Goal: Navigation & Orientation: Find specific page/section

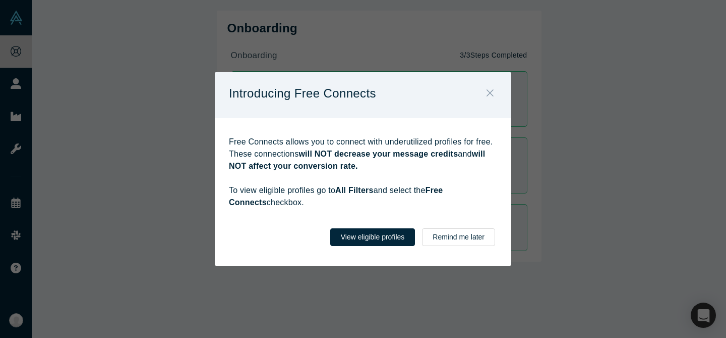
click at [487, 98] on icon "Close" at bounding box center [490, 92] width 7 height 11
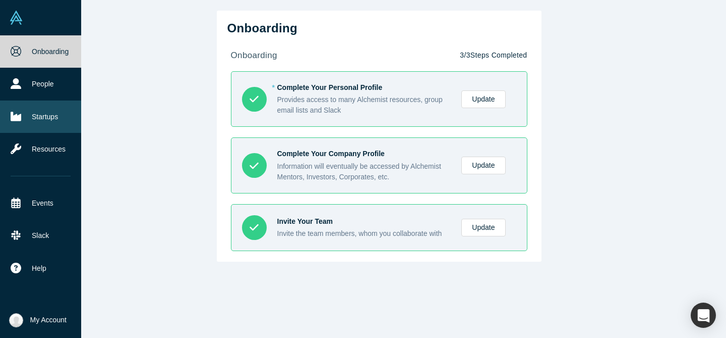
click at [30, 100] on link "Startups" at bounding box center [40, 116] width 81 height 32
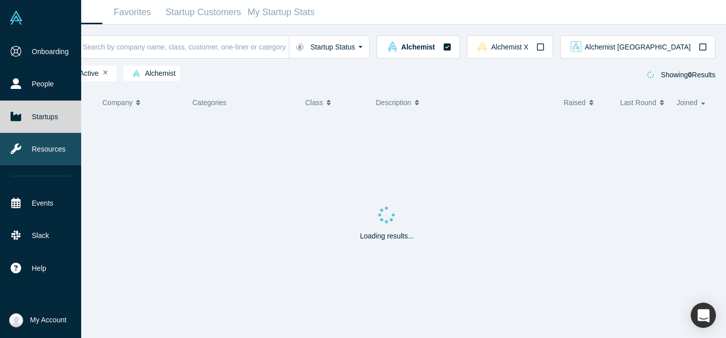
click at [36, 133] on link "Resources" at bounding box center [40, 149] width 81 height 32
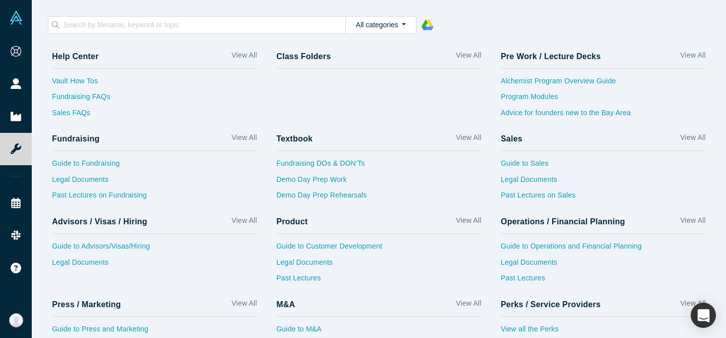
click at [180, 26] on div "All categories 1 - Alchemist Program 2 - Operations / Financial Planning / Biz …" at bounding box center [379, 25] width 674 height 28
click at [180, 20] on input at bounding box center [204, 24] width 283 height 13
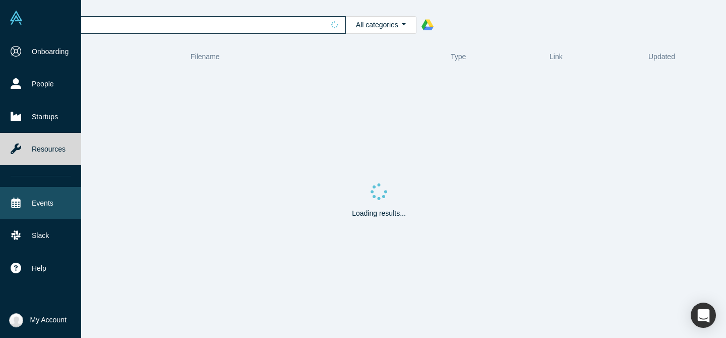
type input "free"
click at [27, 187] on link "Events" at bounding box center [40, 203] width 81 height 32
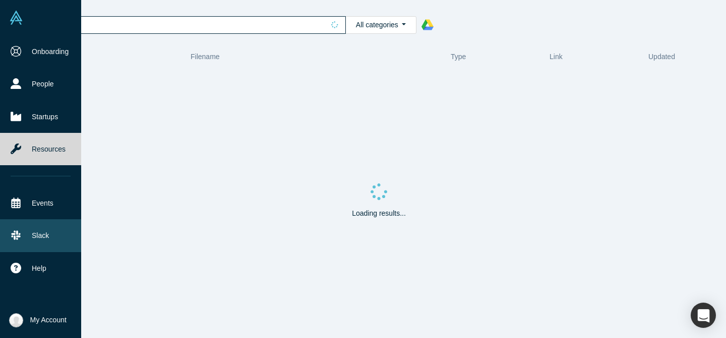
click at [20, 219] on link "Slack" at bounding box center [40, 235] width 81 height 32
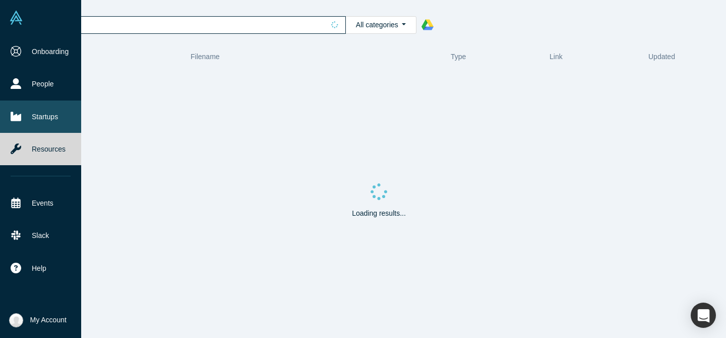
click at [47, 100] on link "Startups" at bounding box center [40, 116] width 81 height 32
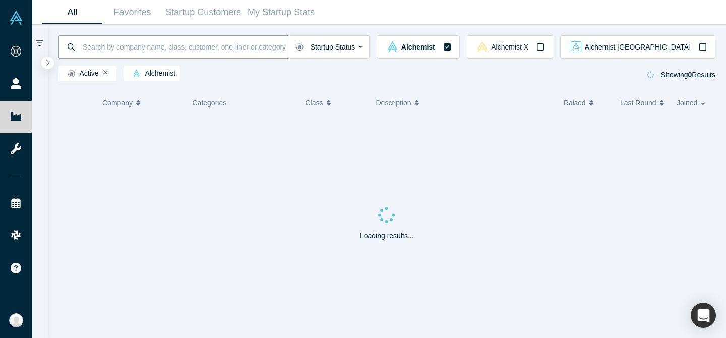
click at [190, 40] on input at bounding box center [185, 47] width 207 height 24
type input "vault"
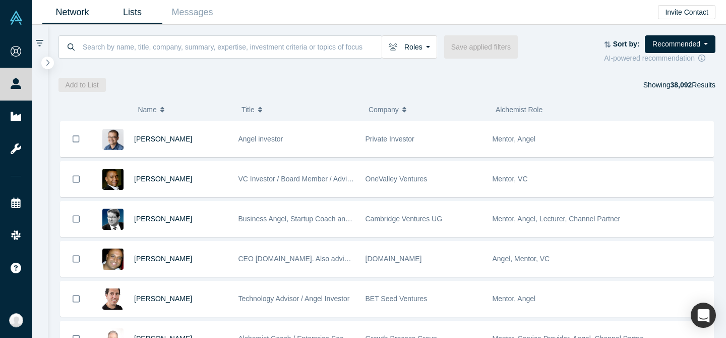
click at [116, 8] on link "Lists" at bounding box center [132, 13] width 60 height 24
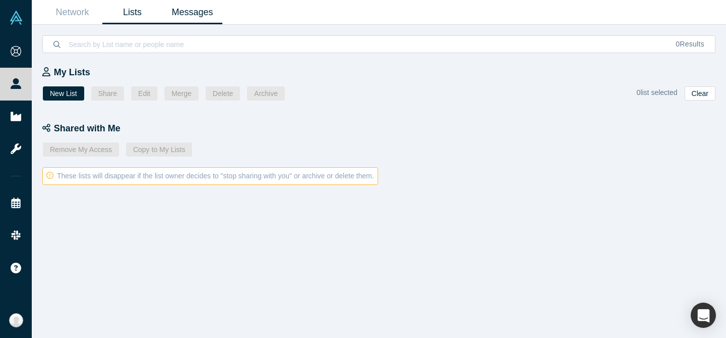
click at [162, 10] on link "Messages" at bounding box center [192, 13] width 60 height 24
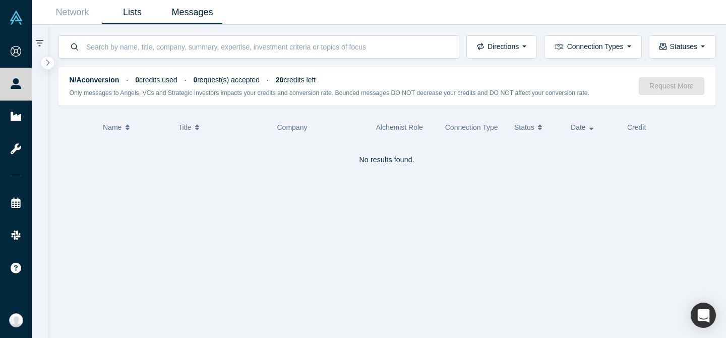
click at [102, 14] on link "Lists" at bounding box center [132, 13] width 60 height 24
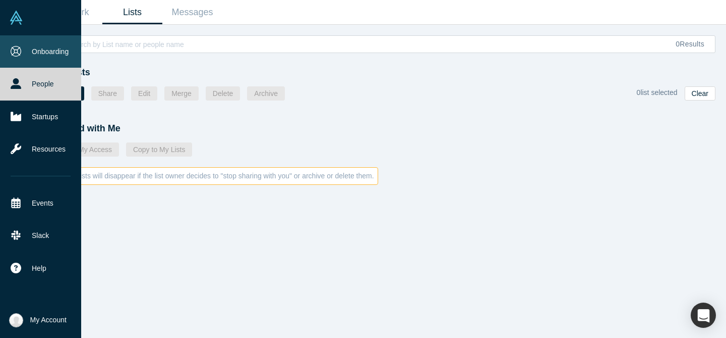
click at [29, 44] on link "Onboarding" at bounding box center [40, 51] width 81 height 32
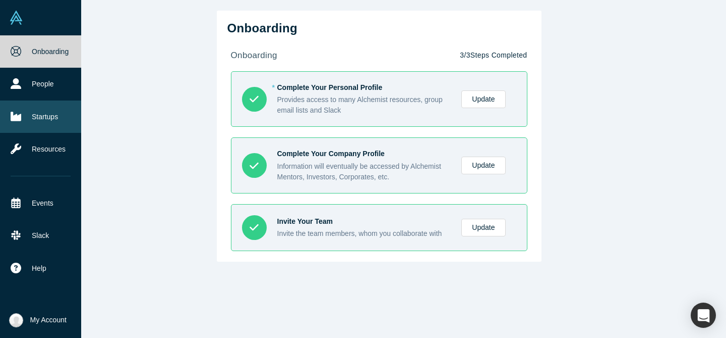
click at [34, 100] on link "Startups" at bounding box center [40, 116] width 81 height 32
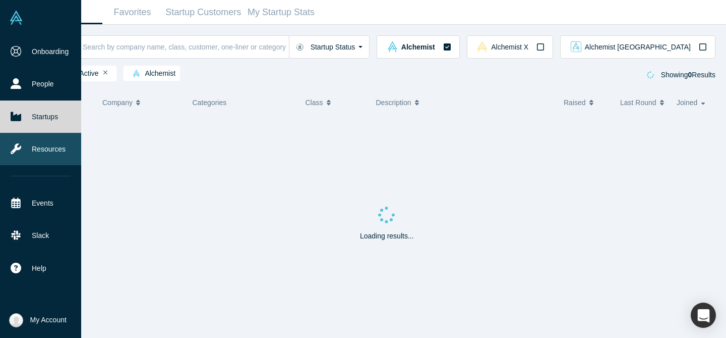
click at [33, 133] on link "Resources" at bounding box center [40, 149] width 81 height 32
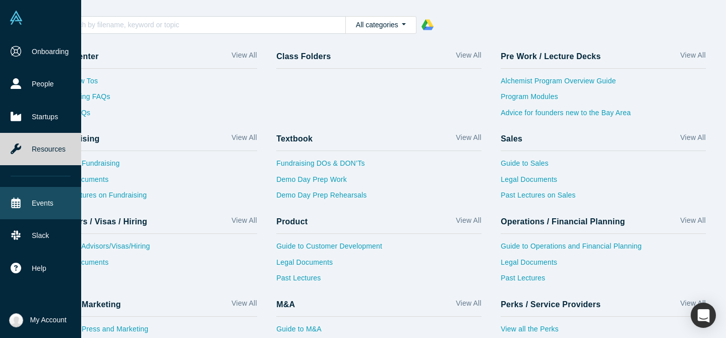
click at [32, 187] on link "Events" at bounding box center [40, 203] width 81 height 32
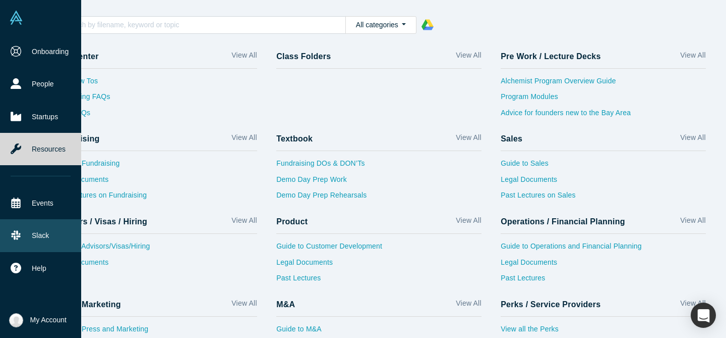
click at [32, 219] on link "Slack" at bounding box center [40, 235] width 81 height 32
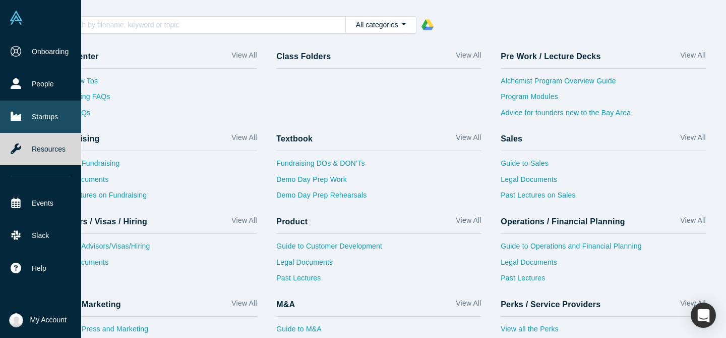
click at [22, 100] on link "Startups" at bounding box center [40, 116] width 81 height 32
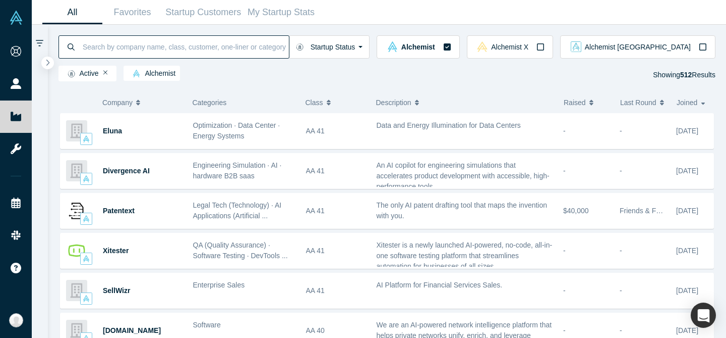
click at [250, 35] on input at bounding box center [185, 47] width 207 height 24
